Goal: Register for event/course

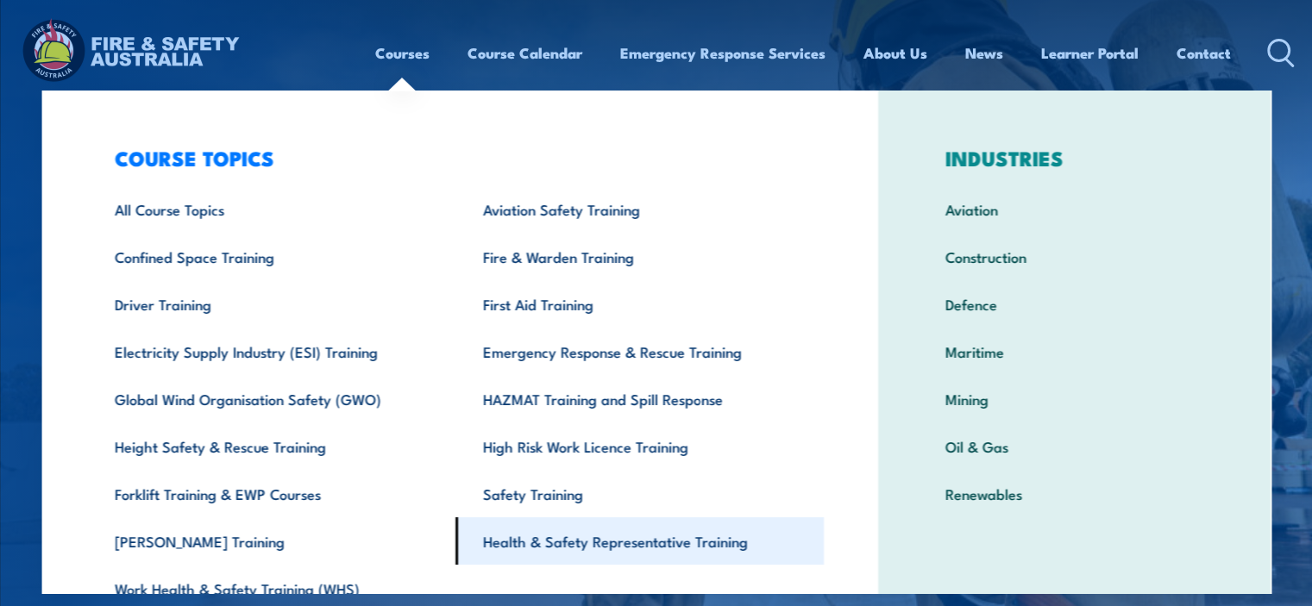
click at [555, 539] on link "Health & Safety Representative Training" at bounding box center [639, 541] width 368 height 47
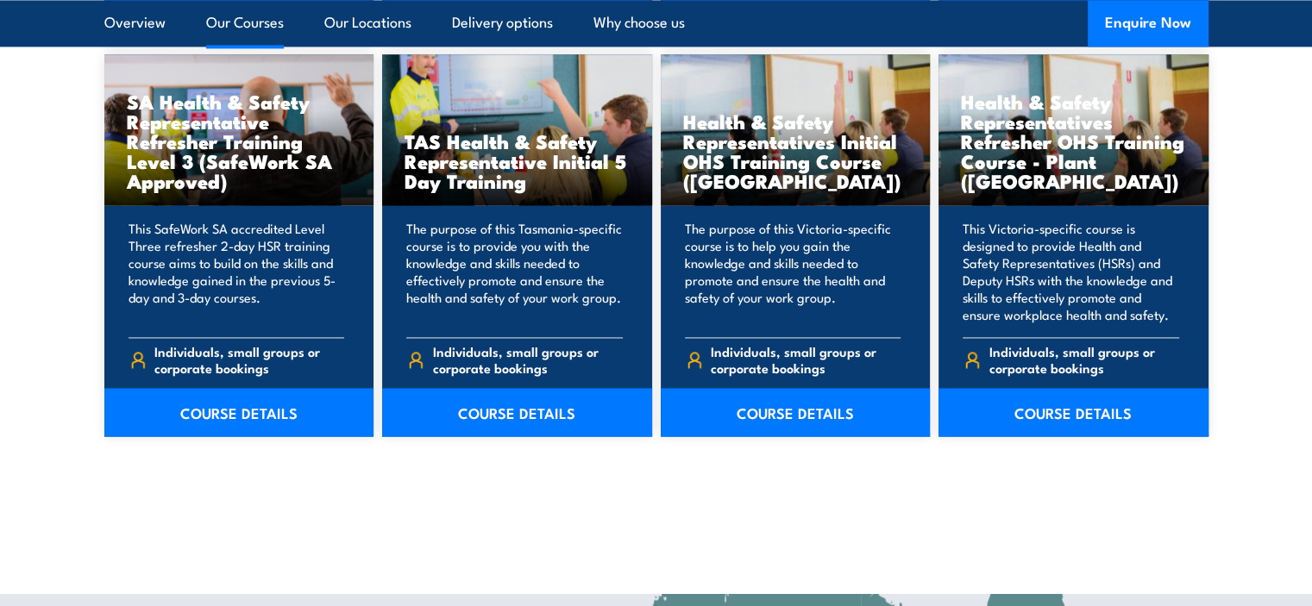
scroll to position [2638, 0]
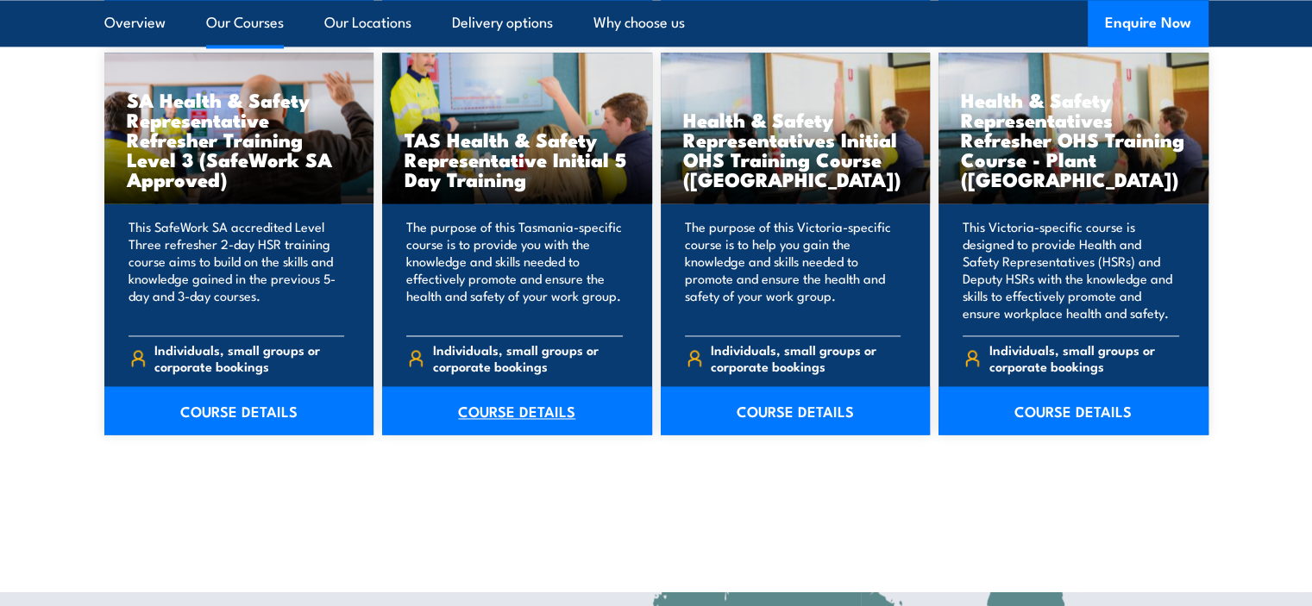
click at [512, 410] on link "COURSE DETAILS" at bounding box center [517, 410] width 270 height 48
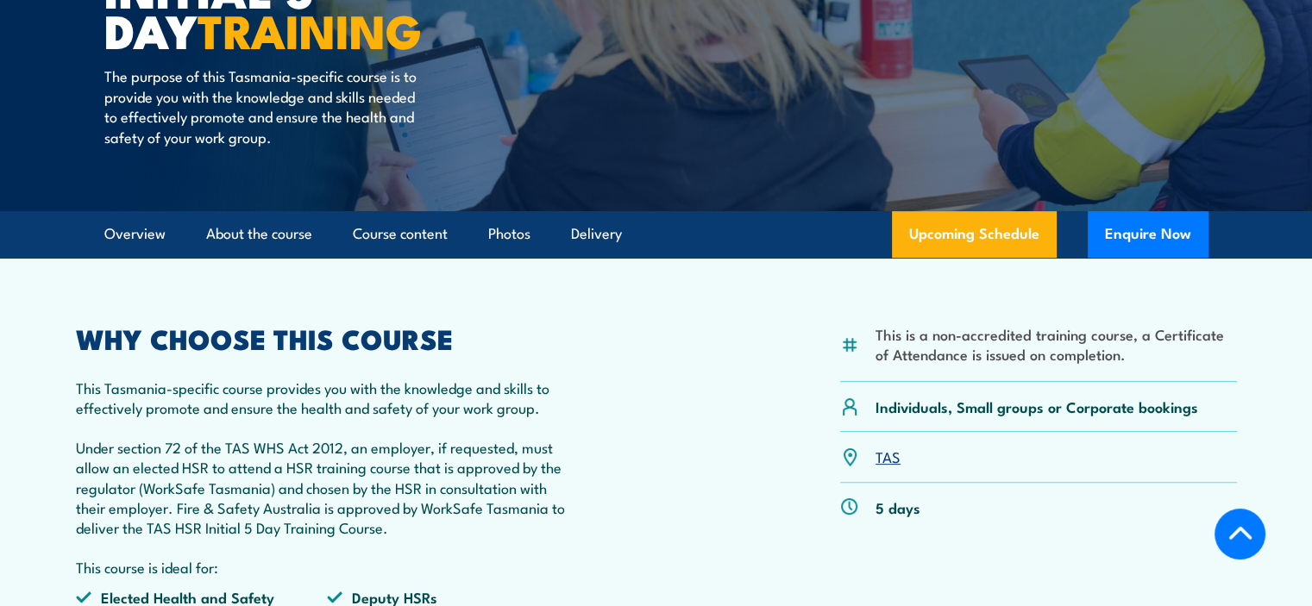
scroll to position [343, 0]
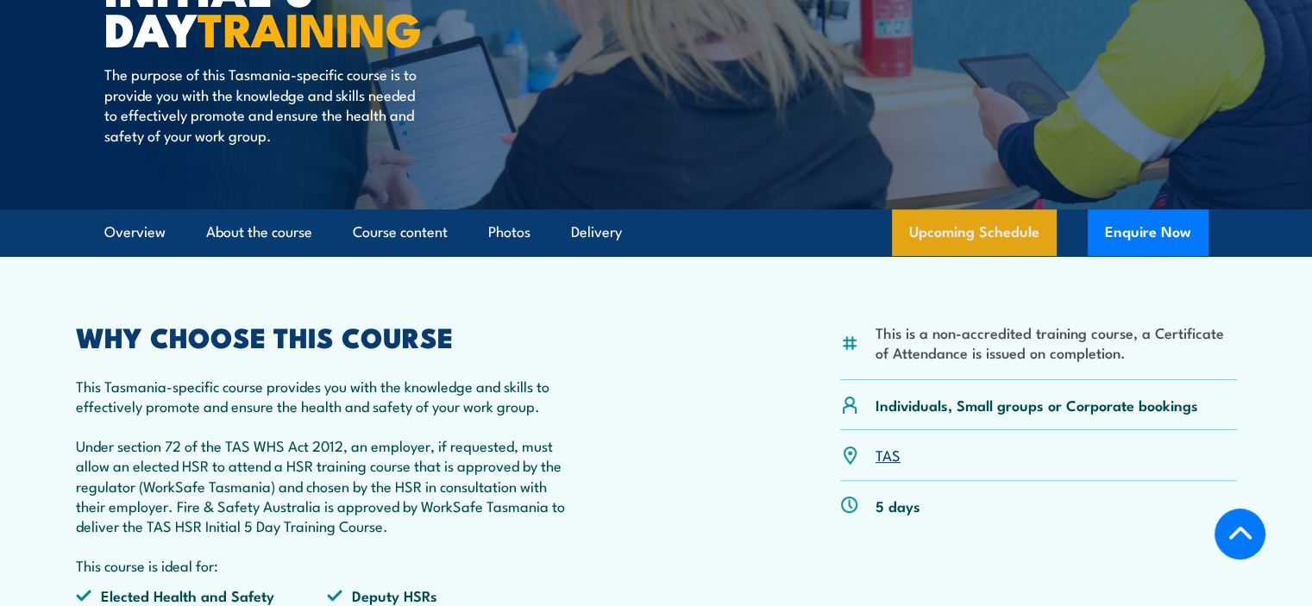
click at [1009, 229] on link "Upcoming Schedule" at bounding box center [974, 233] width 165 height 47
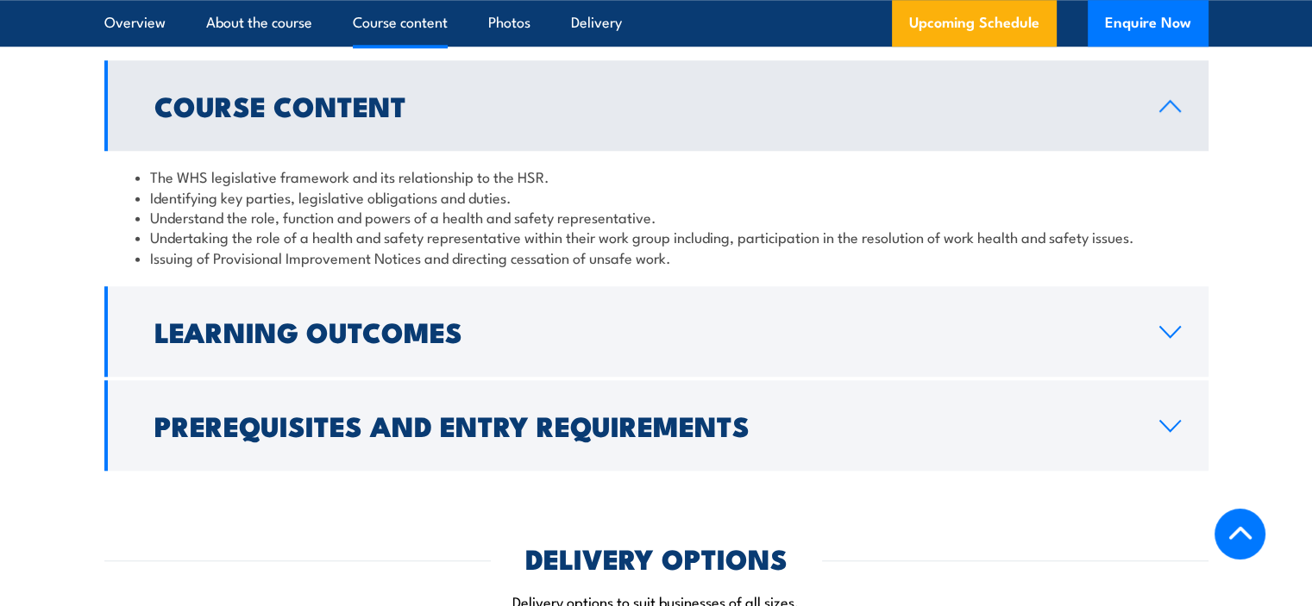
scroll to position [1446, 0]
